Goal: Task Accomplishment & Management: Manage account settings

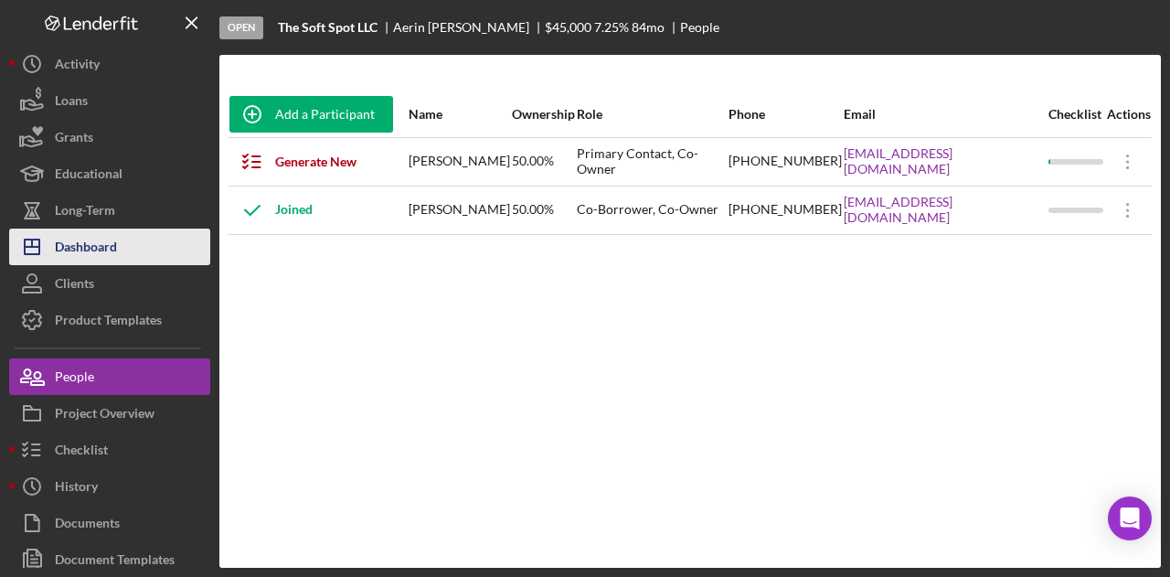
click at [126, 242] on button "Icon/Dashboard Dashboard" at bounding box center [109, 247] width 201 height 37
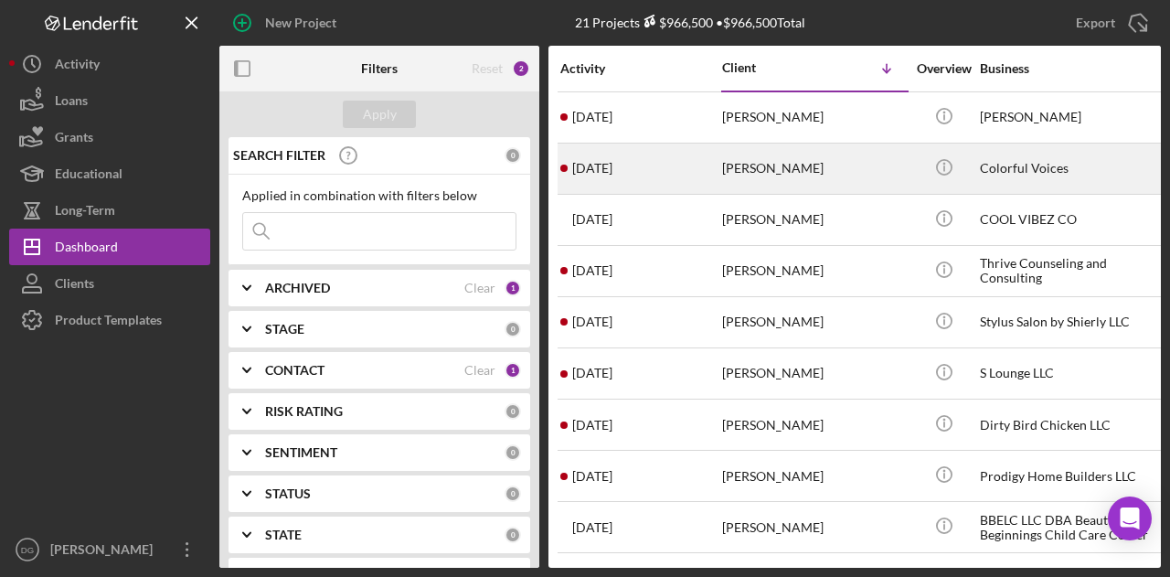
click at [862, 182] on div "[PERSON_NAME]" at bounding box center [813, 168] width 183 height 48
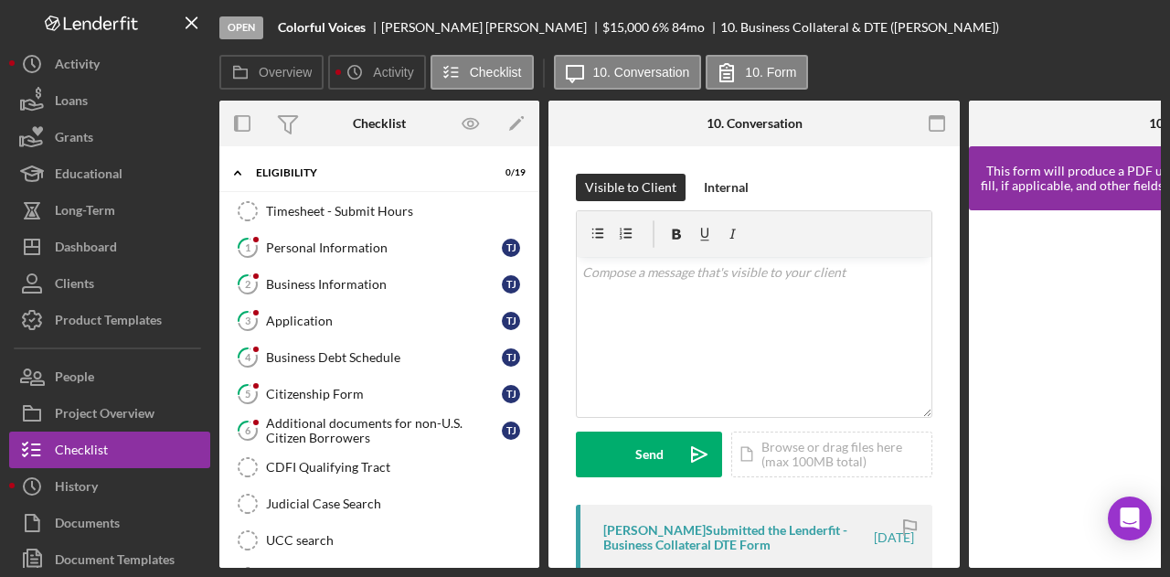
scroll to position [391, 0]
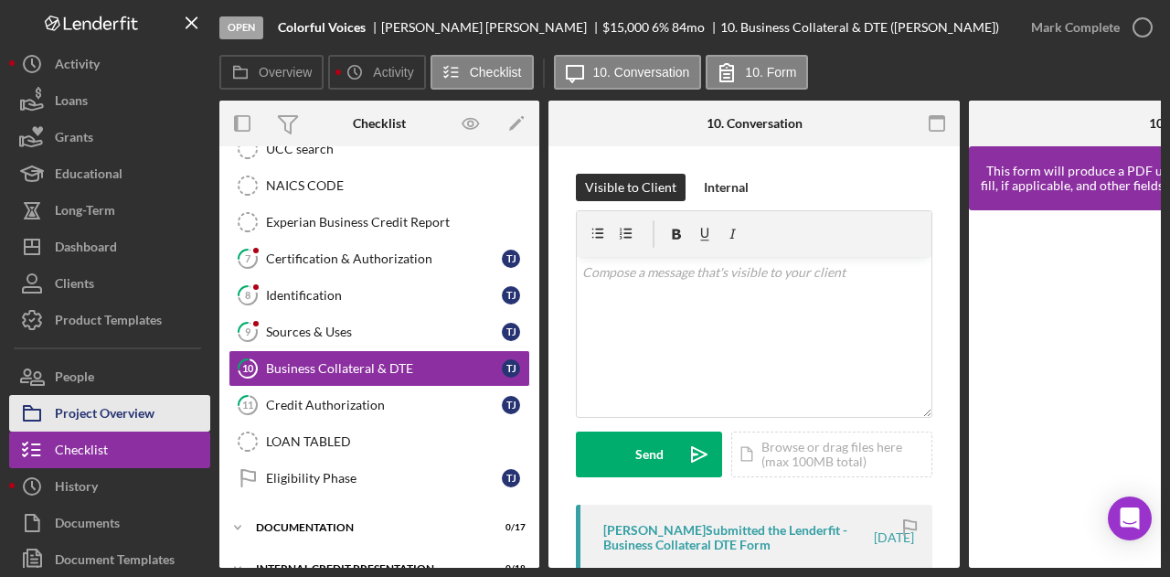
click at [107, 405] on div "Project Overview" at bounding box center [105, 415] width 100 height 41
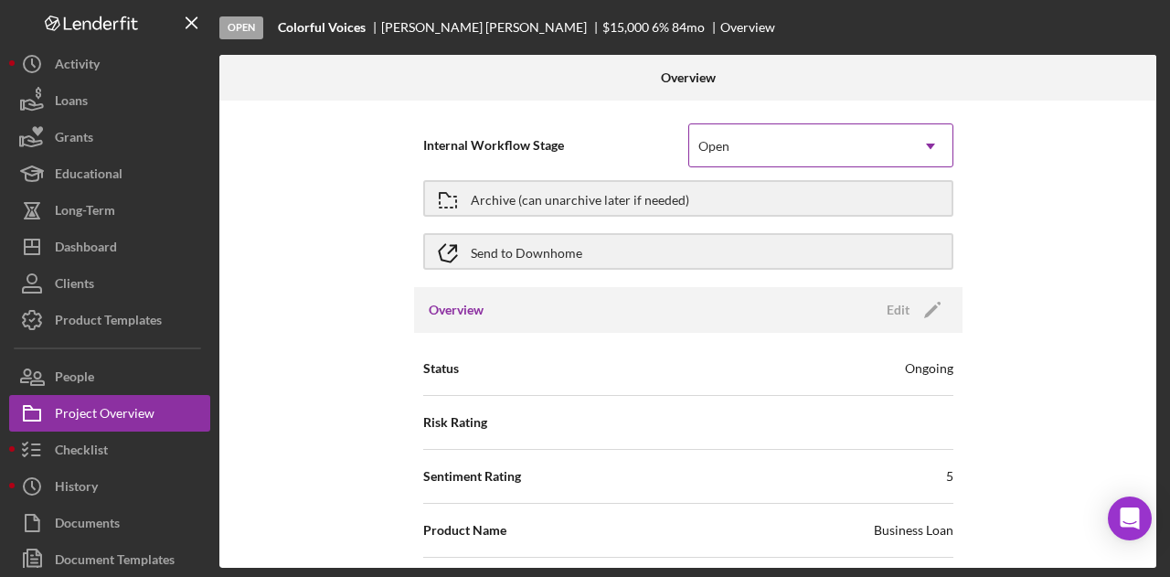
click at [828, 142] on div "Open" at bounding box center [798, 146] width 219 height 42
click at [828, 140] on div "Open" at bounding box center [798, 146] width 219 height 42
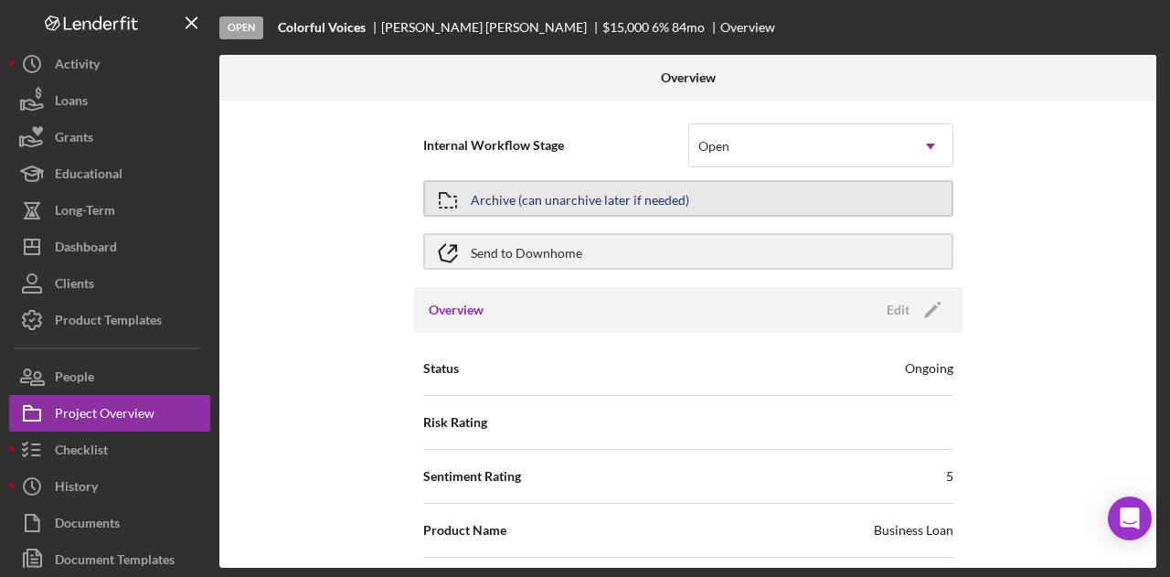
click at [809, 206] on button "Archive (can unarchive later if needed)" at bounding box center [688, 198] width 530 height 37
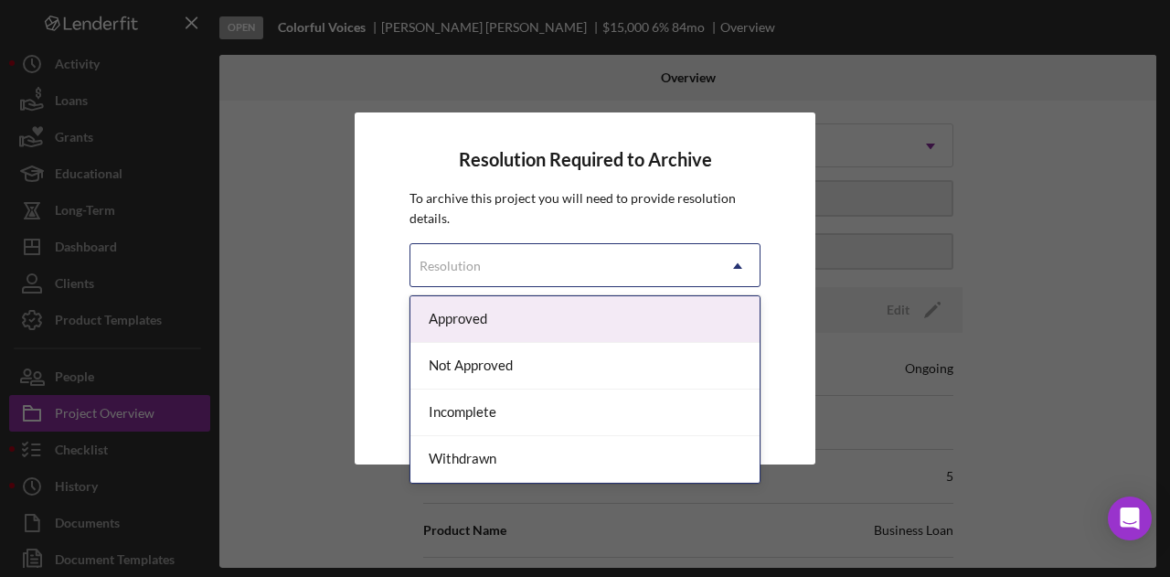
click at [495, 271] on div "Resolution" at bounding box center [563, 266] width 305 height 42
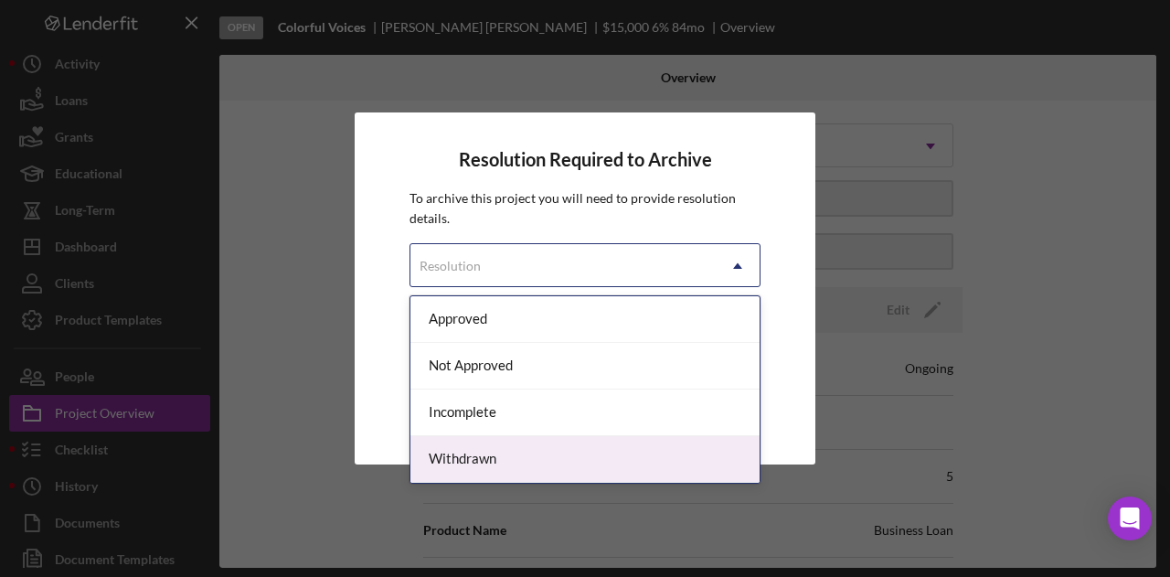
click at [497, 449] on div "Withdrawn" at bounding box center [585, 459] width 349 height 47
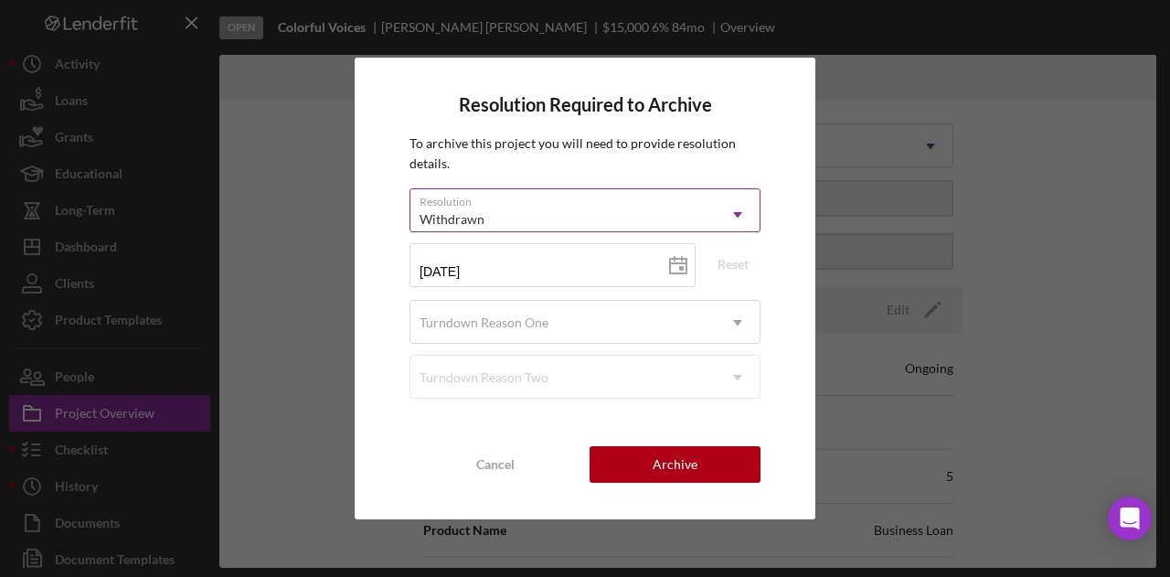
click at [560, 219] on div "Withdrawn" at bounding box center [563, 219] width 305 height 42
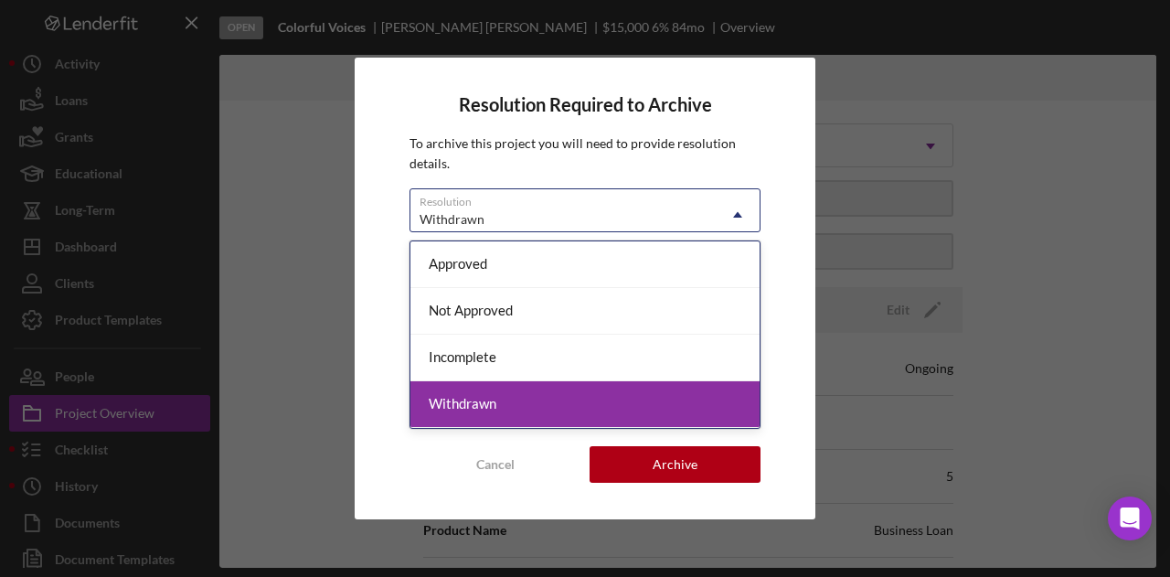
click at [470, 403] on div "Withdrawn" at bounding box center [585, 404] width 349 height 47
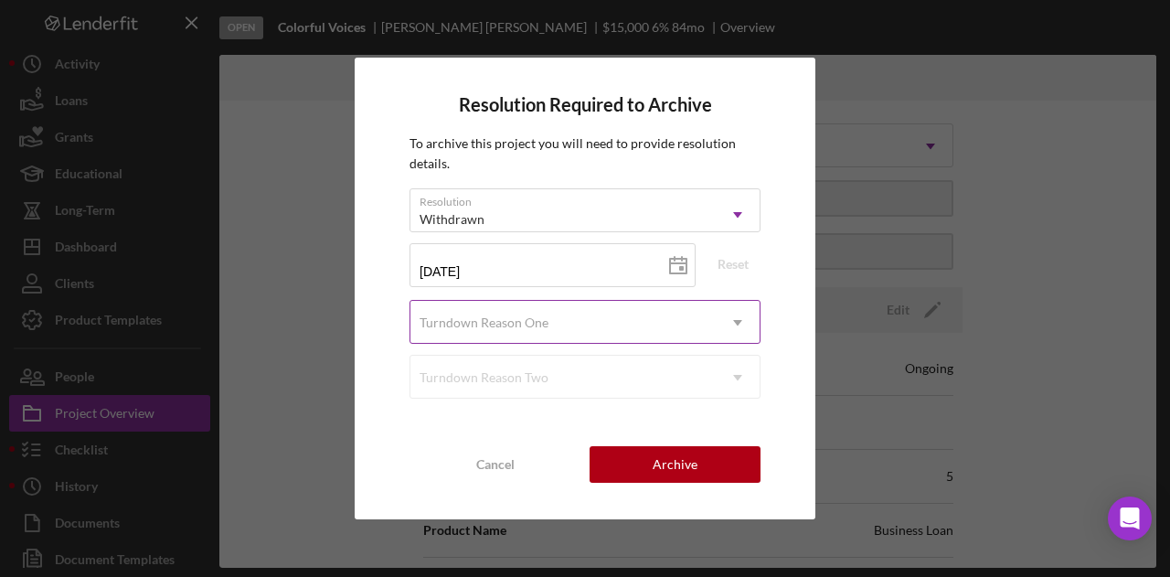
click at [446, 323] on div "Turndown Reason One" at bounding box center [484, 322] width 129 height 15
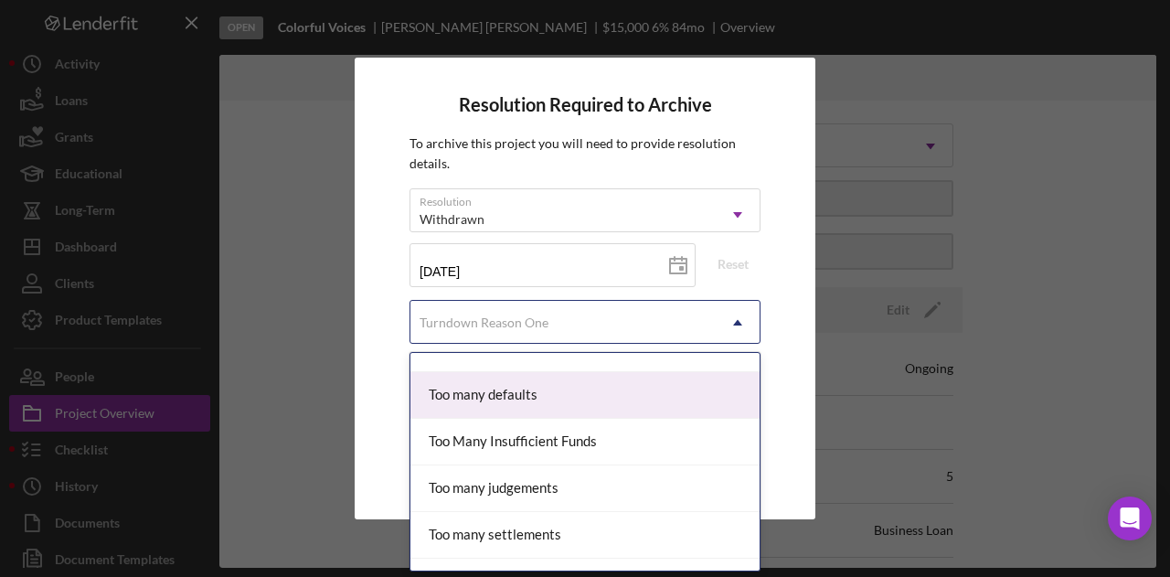
scroll to position [1906, 0]
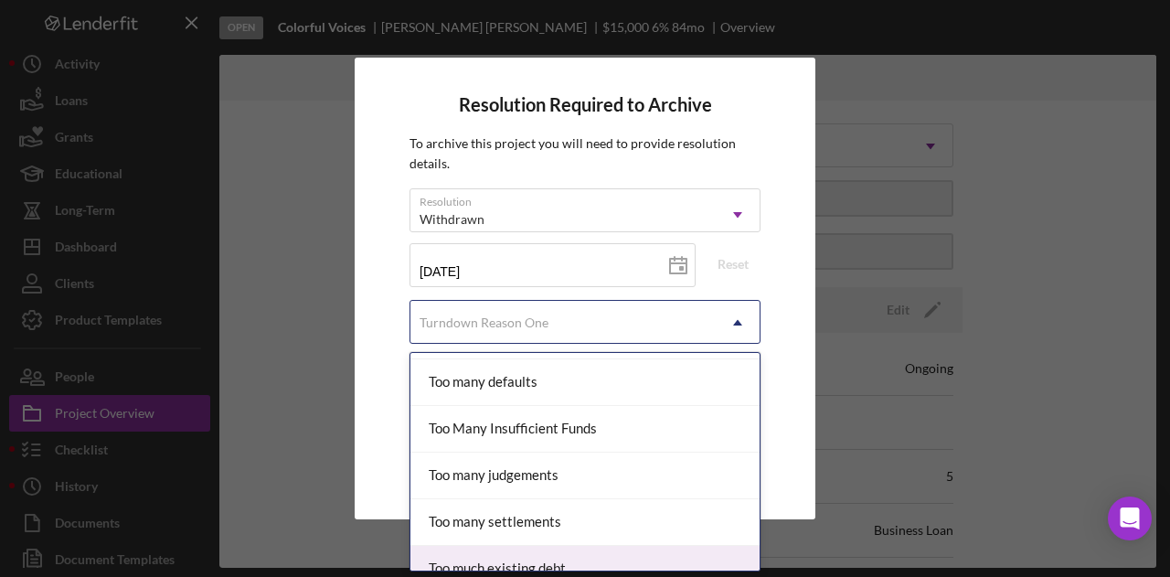
click at [598, 547] on div "Too much existing debt" at bounding box center [585, 569] width 349 height 47
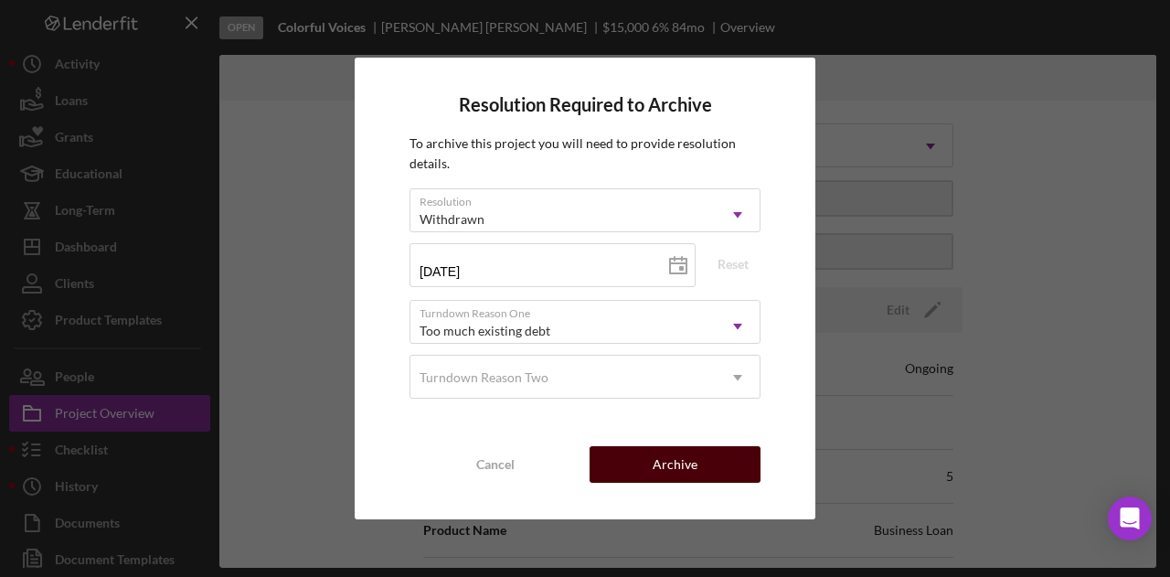
click at [674, 469] on div "Archive" at bounding box center [675, 464] width 45 height 37
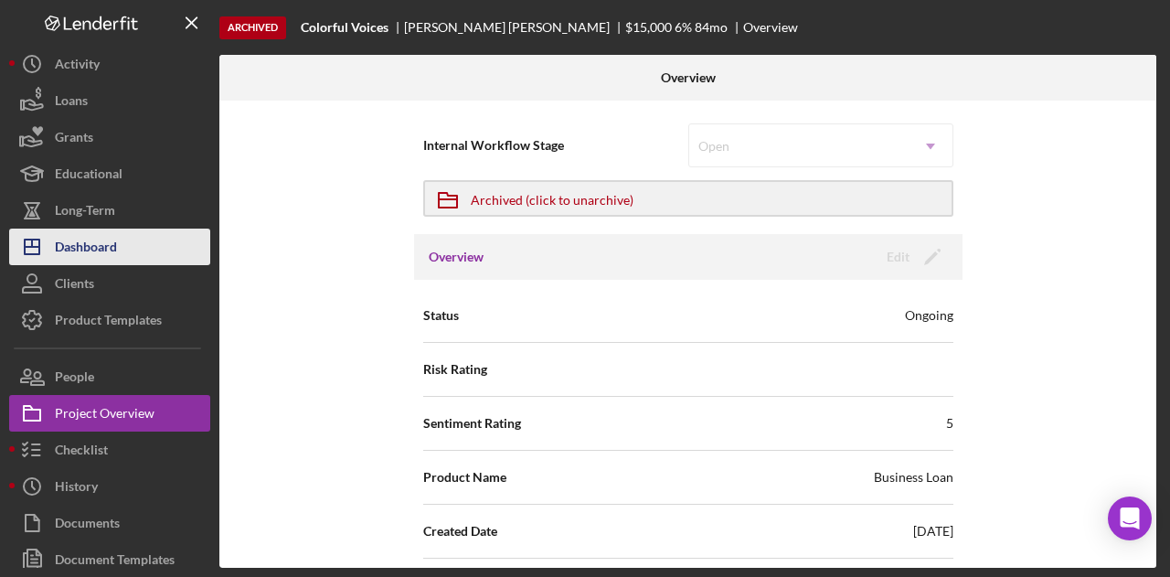
click at [79, 250] on div "Dashboard" at bounding box center [86, 249] width 62 height 41
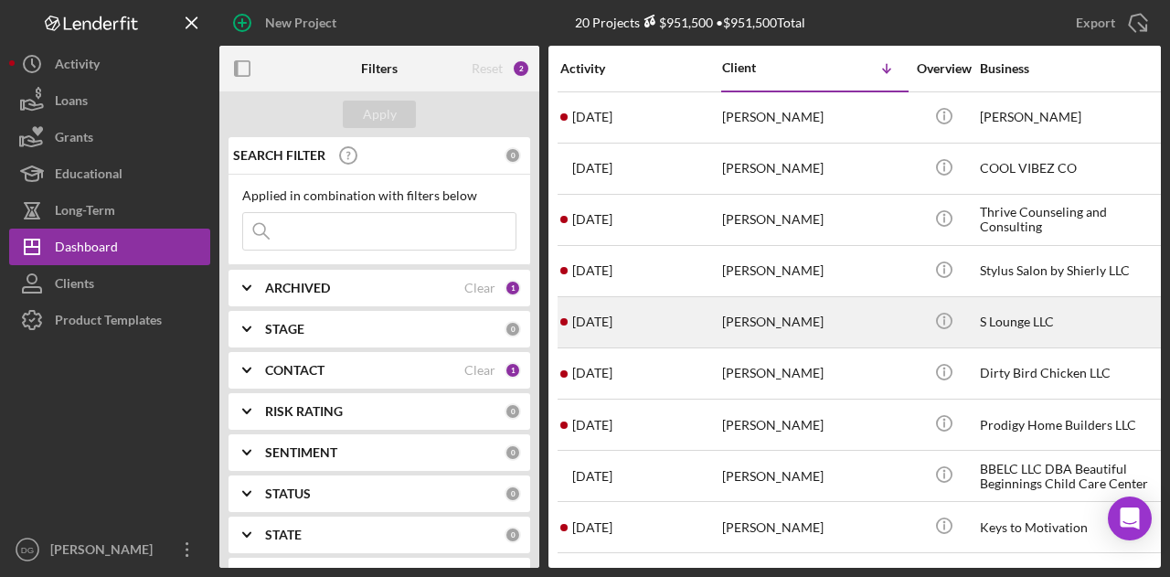
click at [1025, 314] on div "S Lounge LLC" at bounding box center [1071, 322] width 183 height 48
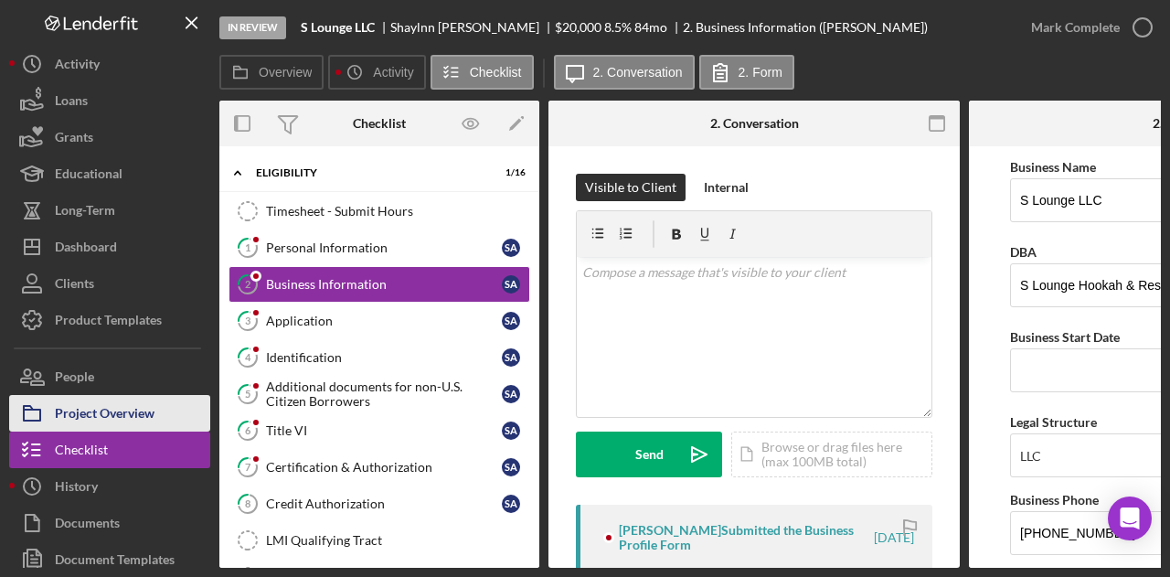
click at [90, 411] on div "Project Overview" at bounding box center [105, 415] width 100 height 41
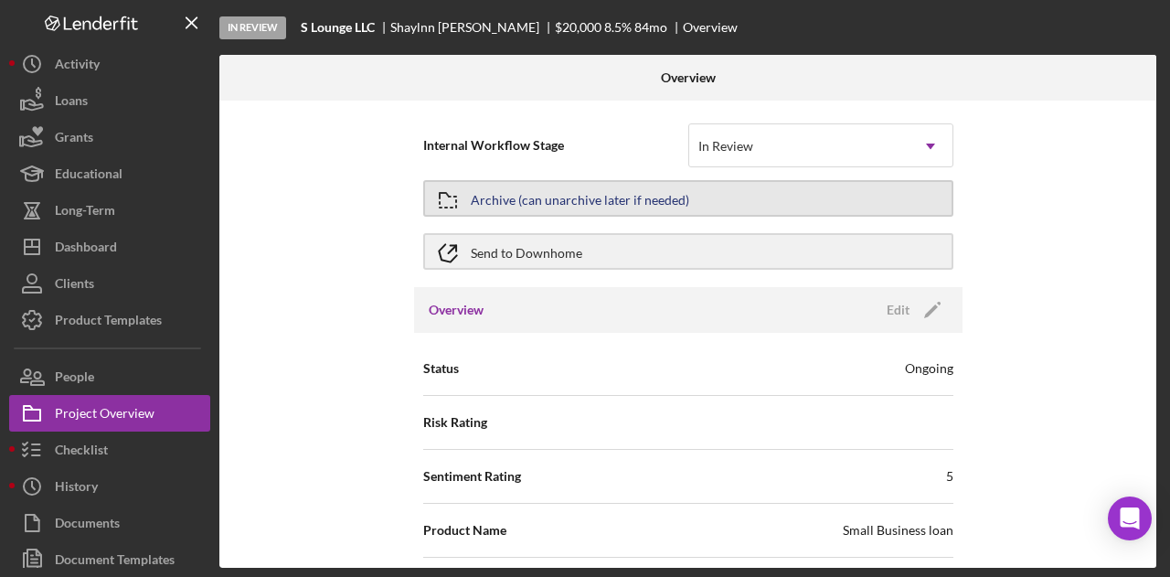
click at [811, 198] on button "Archive (can unarchive later if needed)" at bounding box center [688, 198] width 530 height 37
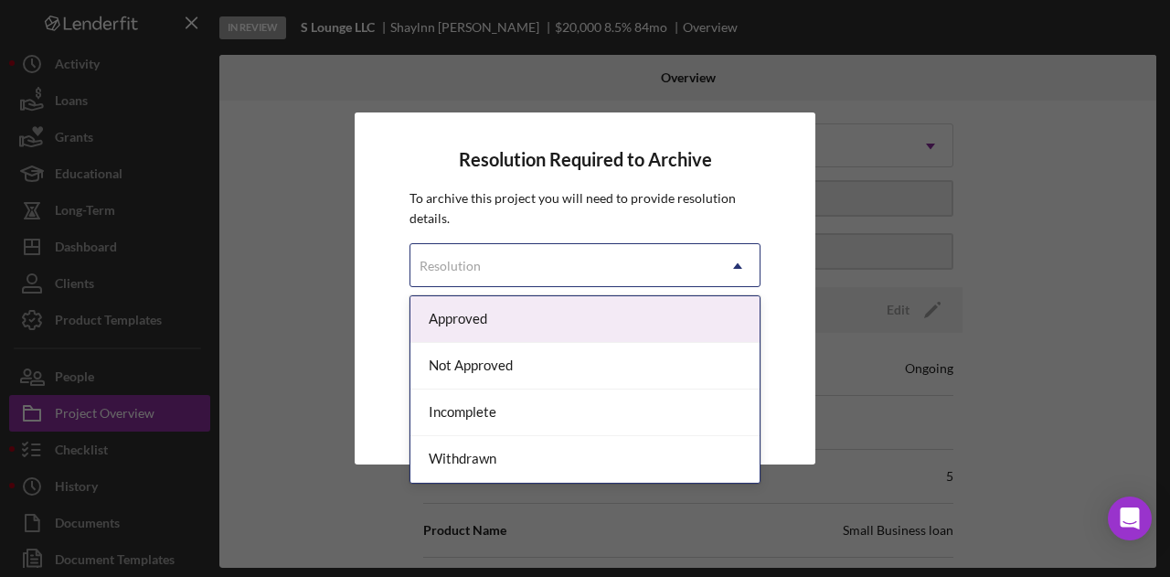
click at [604, 261] on div "Resolution" at bounding box center [563, 266] width 305 height 42
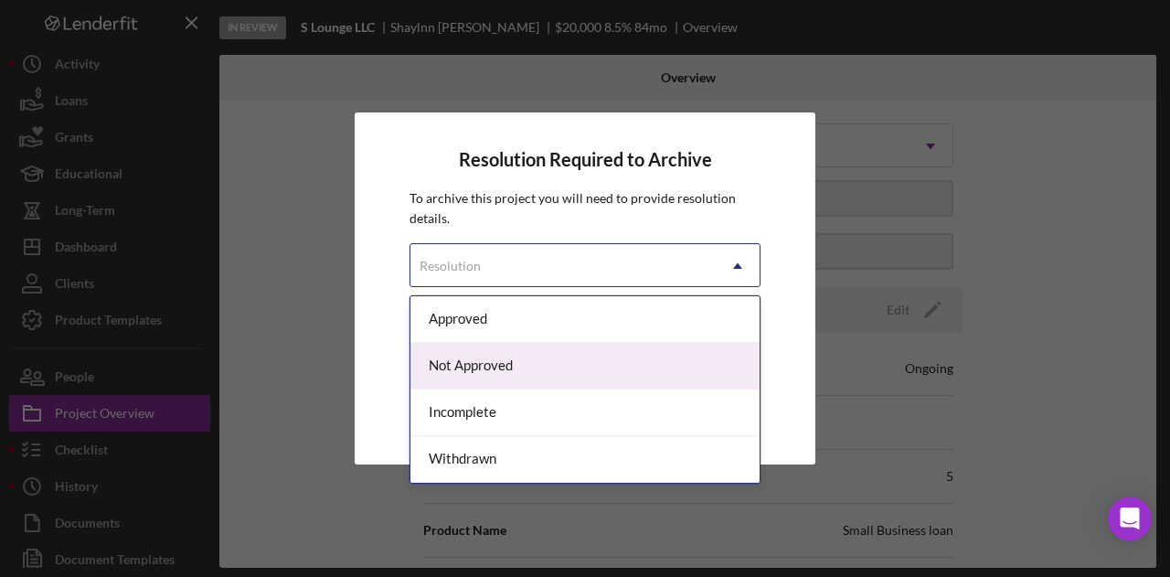
click at [555, 364] on div "Not Approved" at bounding box center [585, 366] width 349 height 47
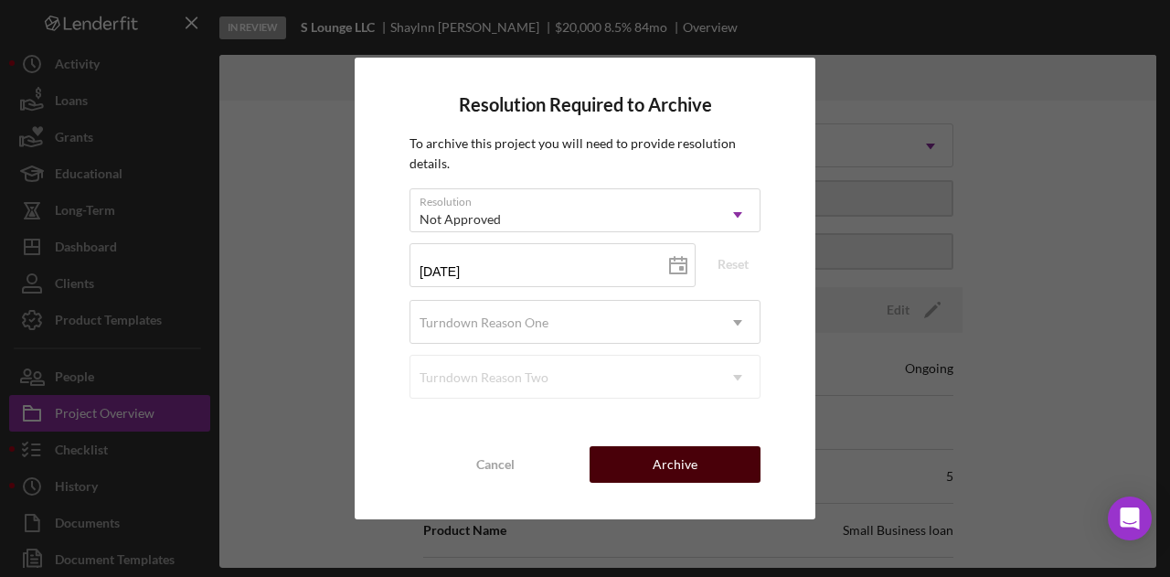
click at [680, 471] on div "Archive" at bounding box center [675, 464] width 45 height 37
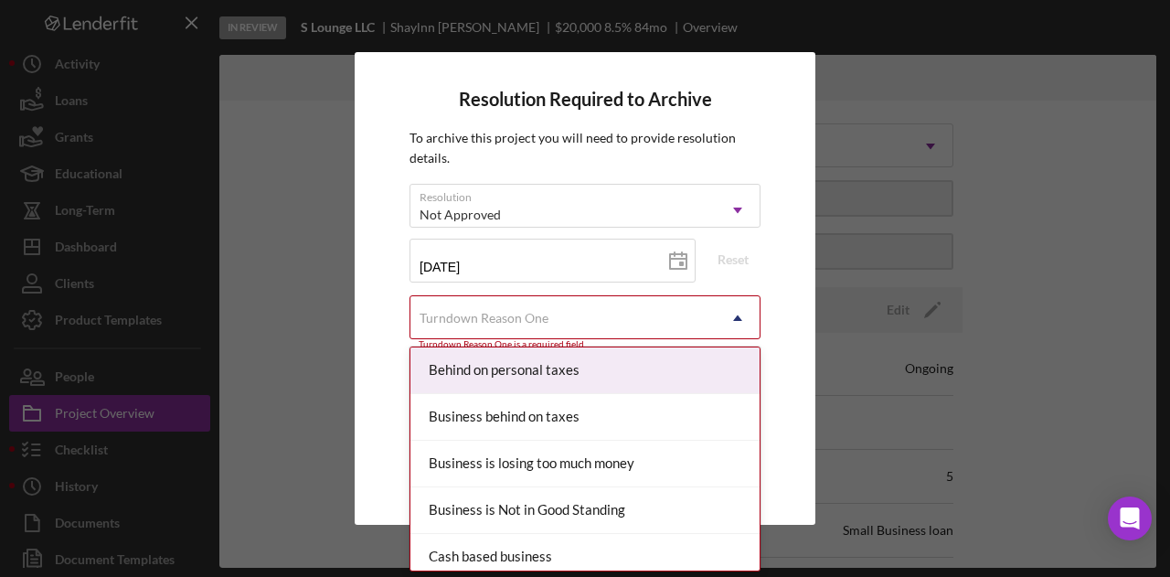
click at [591, 330] on div "Turndown Reason One" at bounding box center [563, 318] width 305 height 42
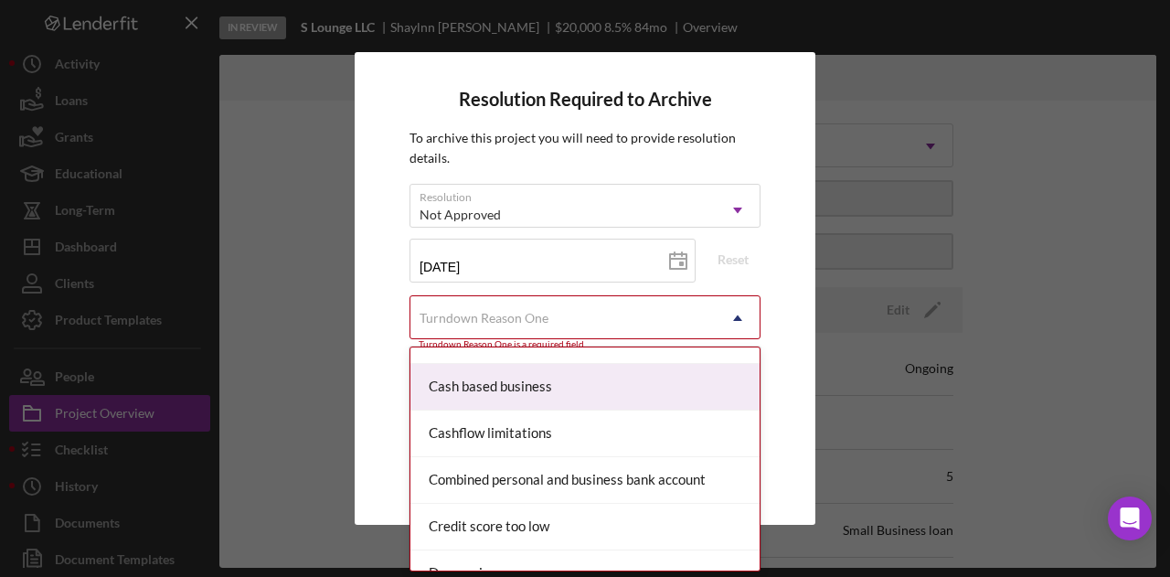
scroll to position [207, 0]
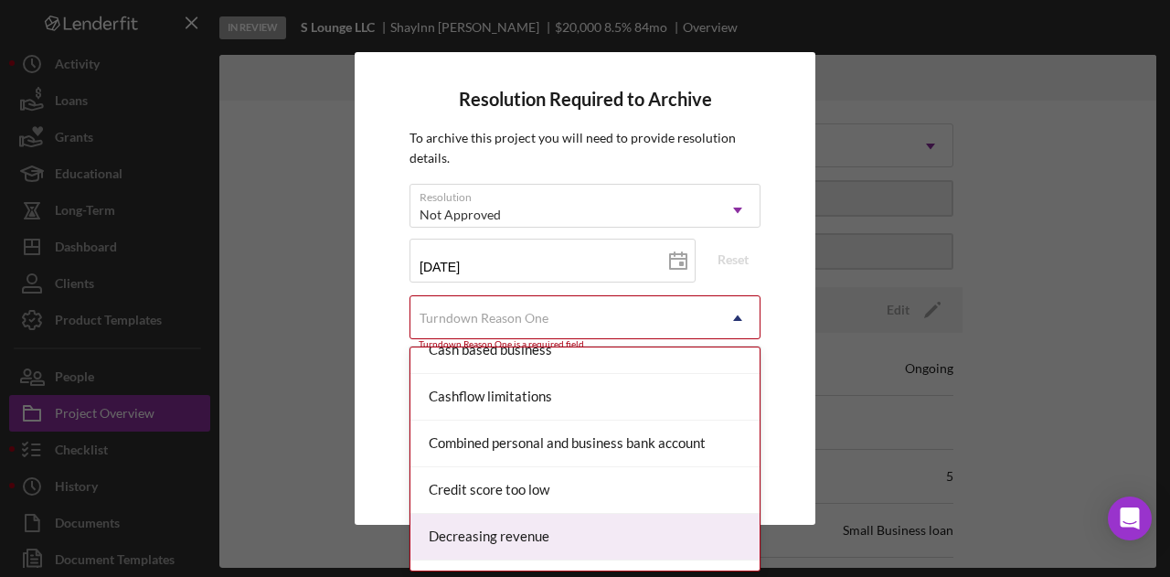
click at [563, 528] on div "Decreasing revenue" at bounding box center [585, 537] width 349 height 47
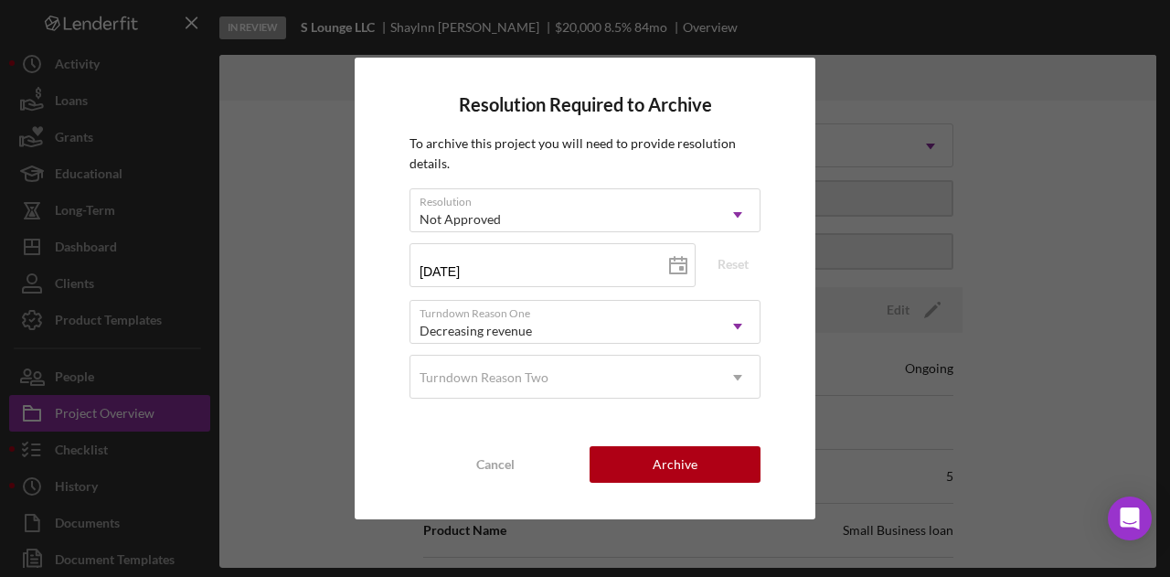
click at [697, 490] on div "Resolution Required to Archive To archive this project you will need to provide…" at bounding box center [585, 289] width 461 height 463
click at [693, 461] on div "Archive" at bounding box center [675, 464] width 45 height 37
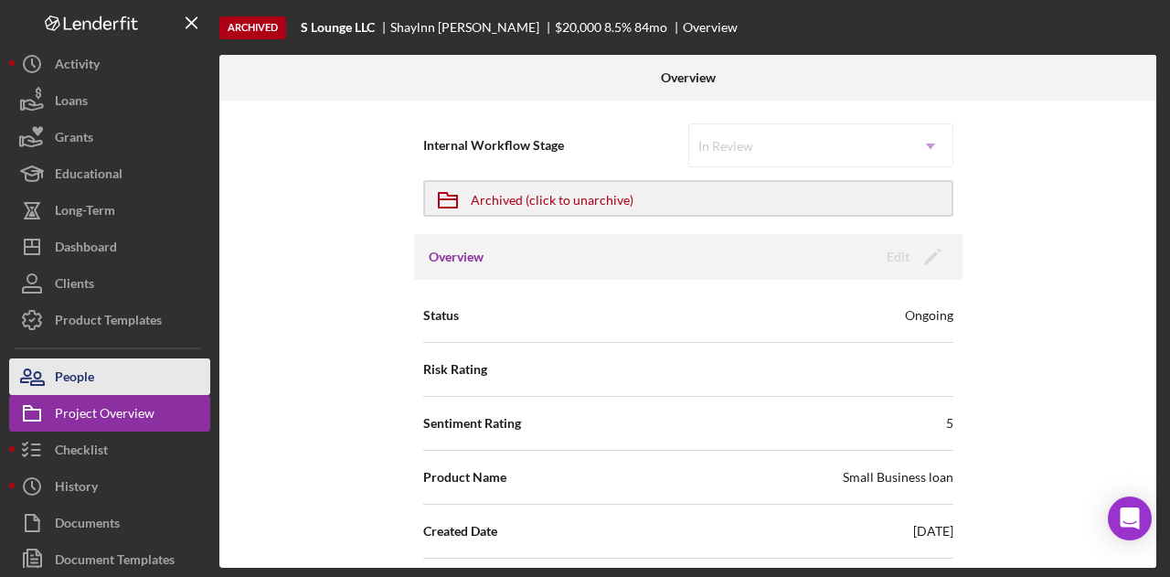
click at [86, 369] on div "People" at bounding box center [74, 378] width 39 height 41
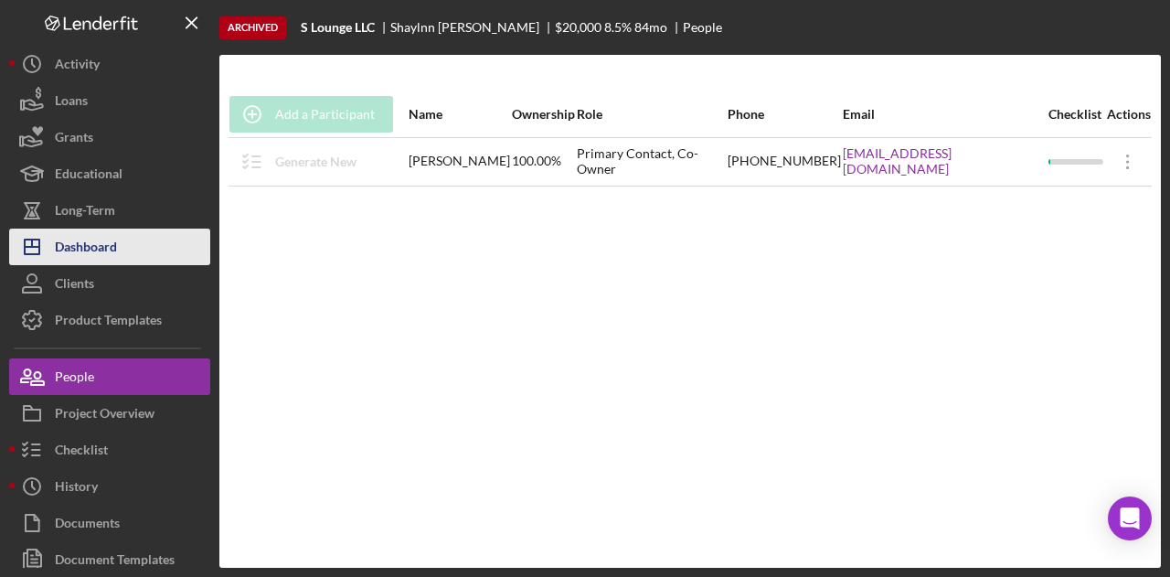
click at [92, 244] on div "Dashboard" at bounding box center [86, 249] width 62 height 41
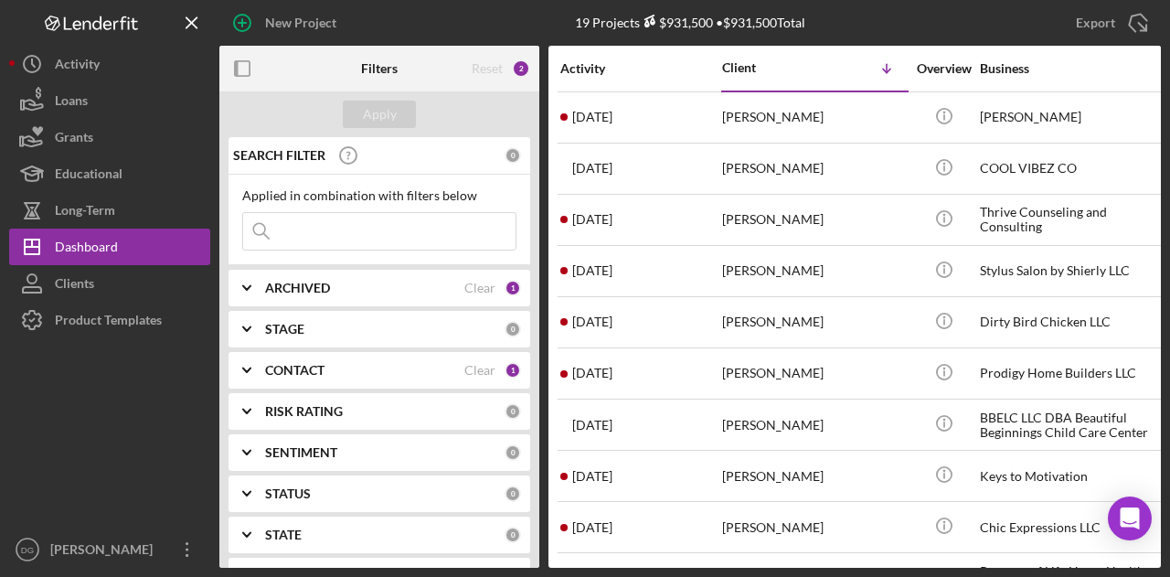
click at [328, 284] on b "ARCHIVED" at bounding box center [297, 288] width 65 height 15
